Goal: Information Seeking & Learning: Check status

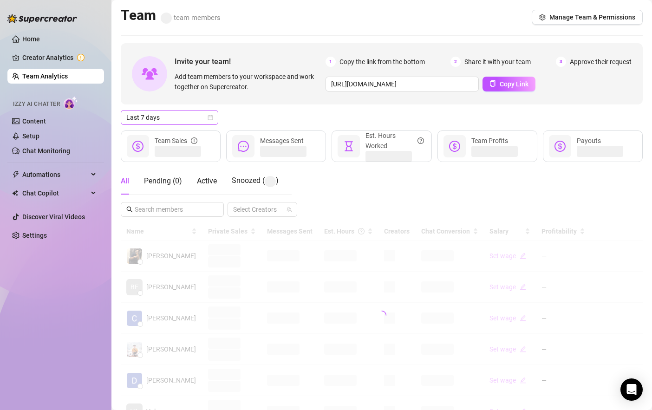
click at [172, 116] on span "Last 7 days" at bounding box center [169, 118] width 86 height 14
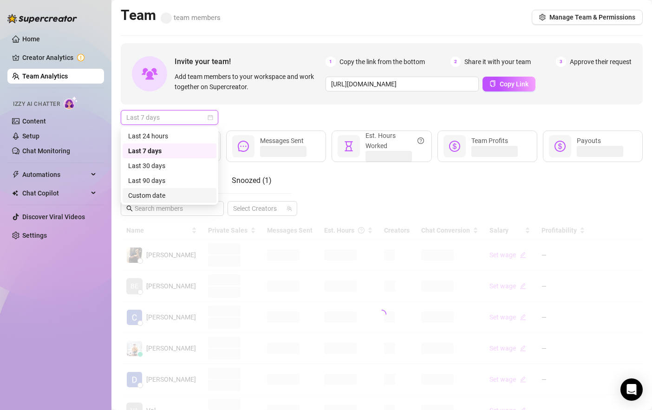
click at [153, 189] on div "Custom date" at bounding box center [170, 195] width 94 height 15
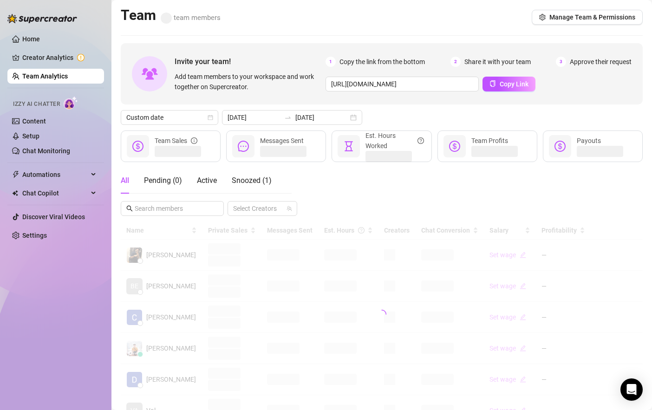
click at [153, 189] on div "Pending ( 0 )" at bounding box center [163, 181] width 38 height 26
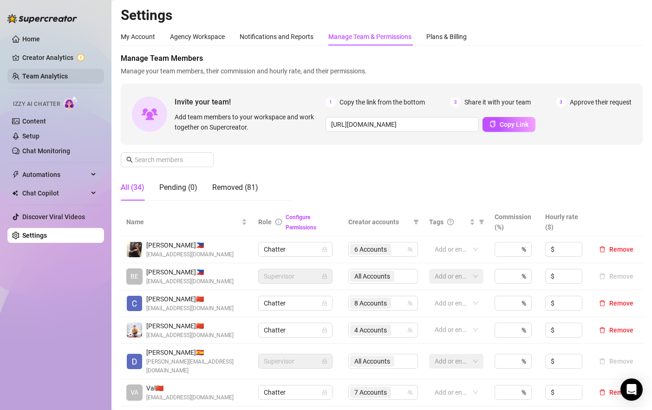
click at [49, 75] on link "Team Analytics" at bounding box center [45, 75] width 46 height 7
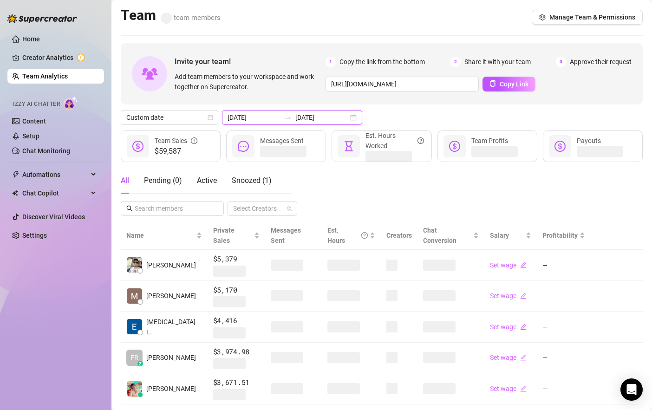
click at [295, 122] on input "[DATE]" at bounding box center [321, 117] width 53 height 10
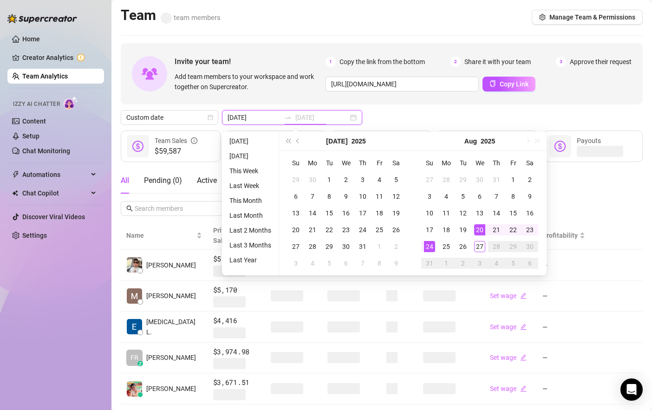
type input "[DATE]"
click at [481, 242] on div "27" at bounding box center [479, 246] width 11 height 11
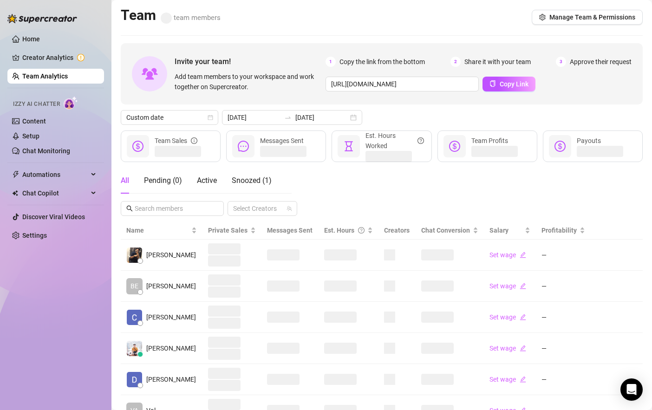
type input "[DATE]"
click at [481, 242] on div "Name Private Sales Messages Sent Est. Hours Creators Chat Conversion Salary Pro…" at bounding box center [382, 396] width 522 height 348
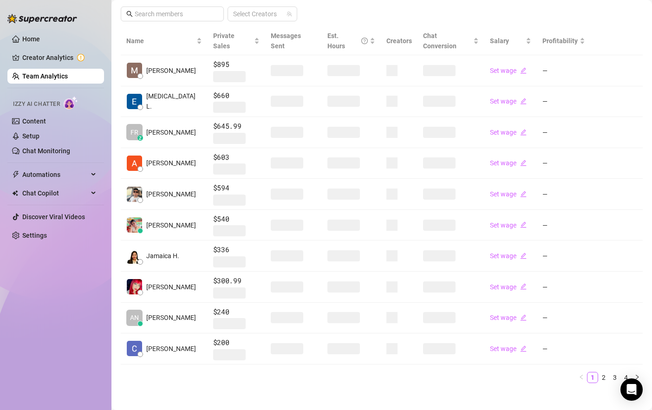
scroll to position [192, 0]
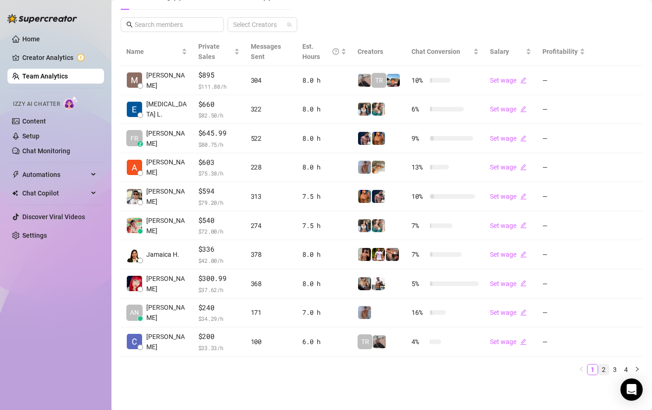
click at [604, 373] on link "2" at bounding box center [604, 370] width 10 height 10
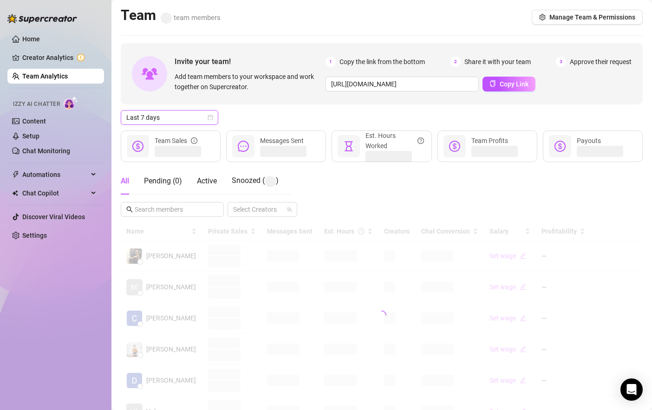
click at [164, 118] on span "Last 7 days" at bounding box center [169, 118] width 86 height 14
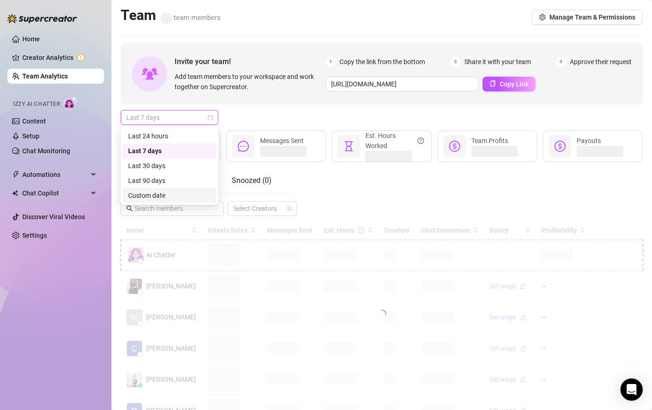
click at [173, 191] on div "Custom date" at bounding box center [169, 195] width 83 height 10
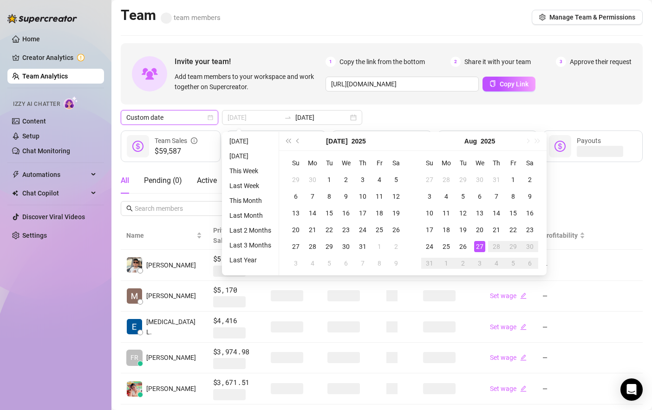
click at [480, 246] on div "27" at bounding box center [479, 246] width 11 height 11
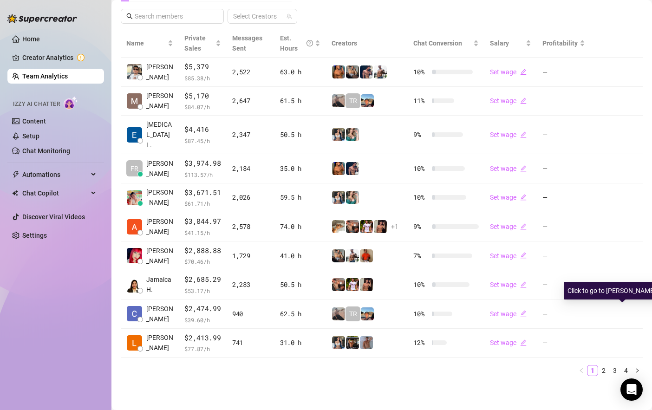
scroll to position [184, 0]
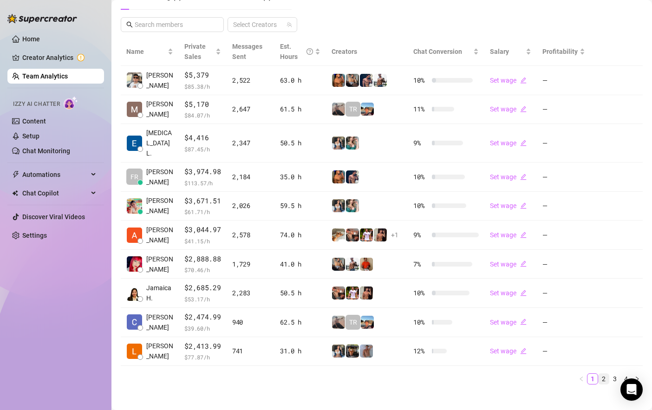
click at [605, 374] on link "2" at bounding box center [604, 379] width 10 height 10
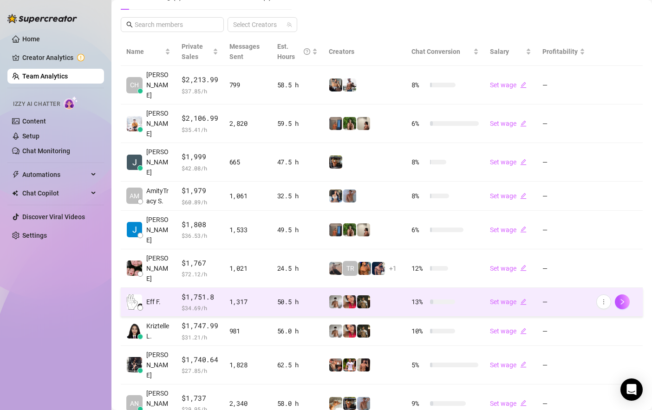
scroll to position [0, 0]
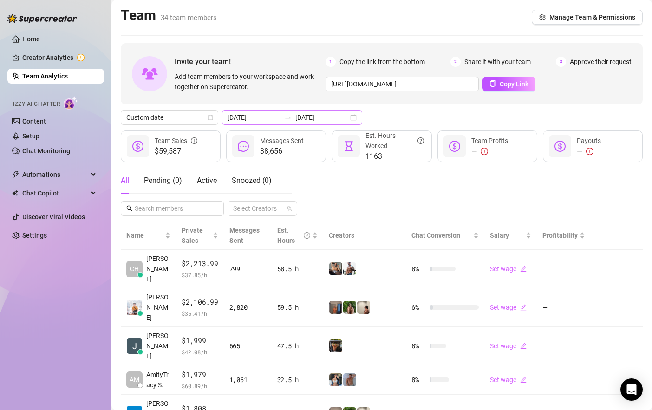
click at [296, 112] on div "2025-08-20 2025-08-27" at bounding box center [292, 117] width 140 height 15
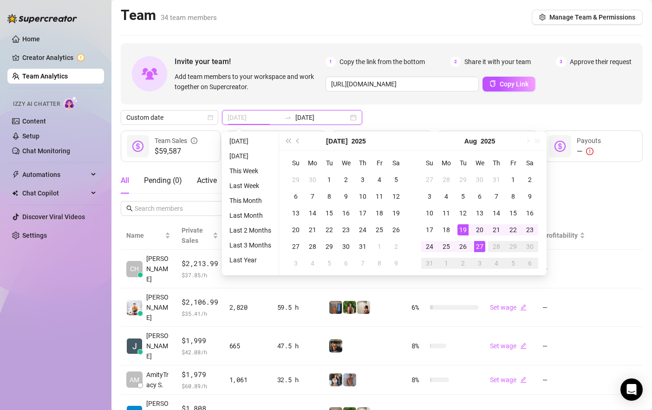
type input "[DATE]"
click at [475, 244] on div "27" at bounding box center [479, 246] width 11 height 11
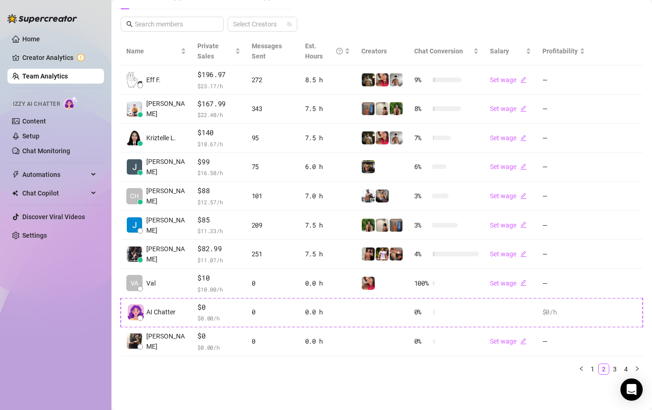
scroll to position [174, 0]
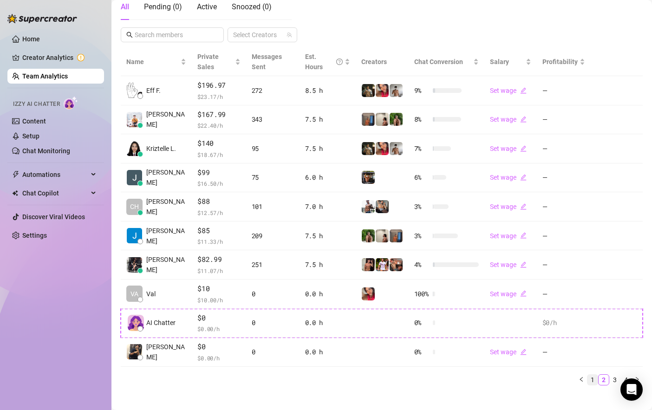
click at [593, 375] on link "1" at bounding box center [593, 380] width 10 height 10
